Goal: Transaction & Acquisition: Subscribe to service/newsletter

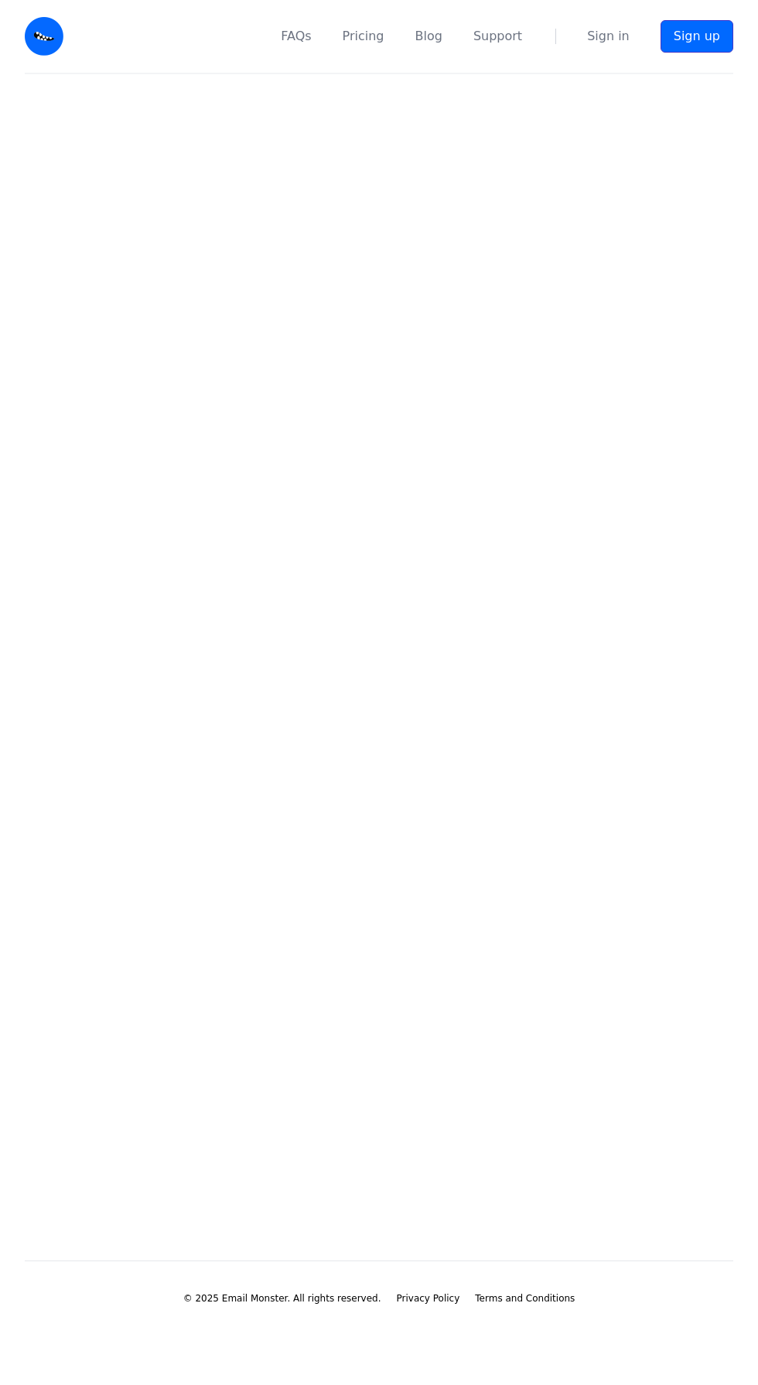
click at [692, 37] on link "Sign up" at bounding box center [697, 36] width 73 height 32
click at [603, 30] on link "Sign in" at bounding box center [608, 36] width 43 height 19
